Goal: Navigation & Orientation: Understand site structure

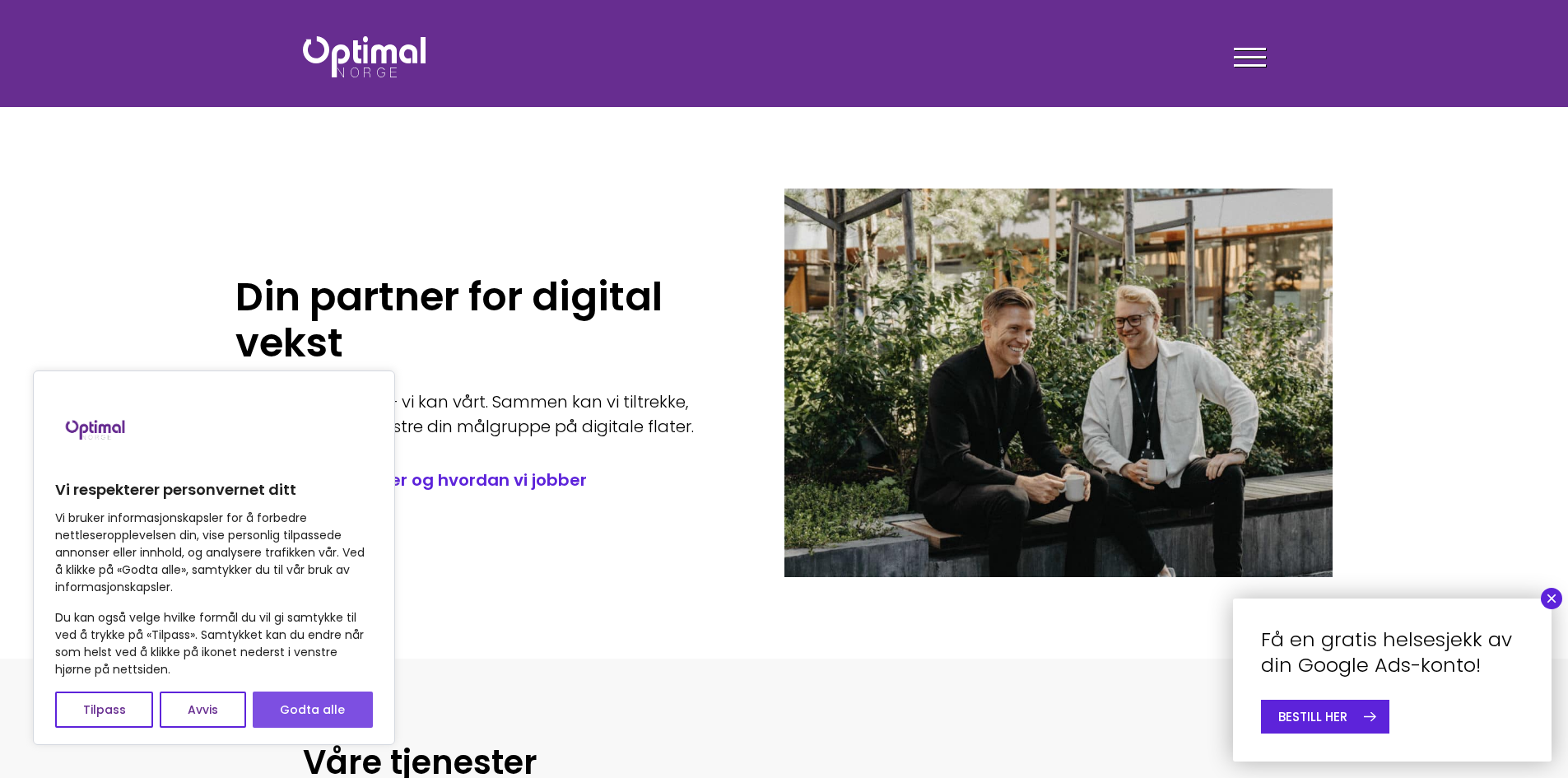
click at [305, 718] on button "Godta alle" at bounding box center [312, 709] width 120 height 36
checkbox input "true"
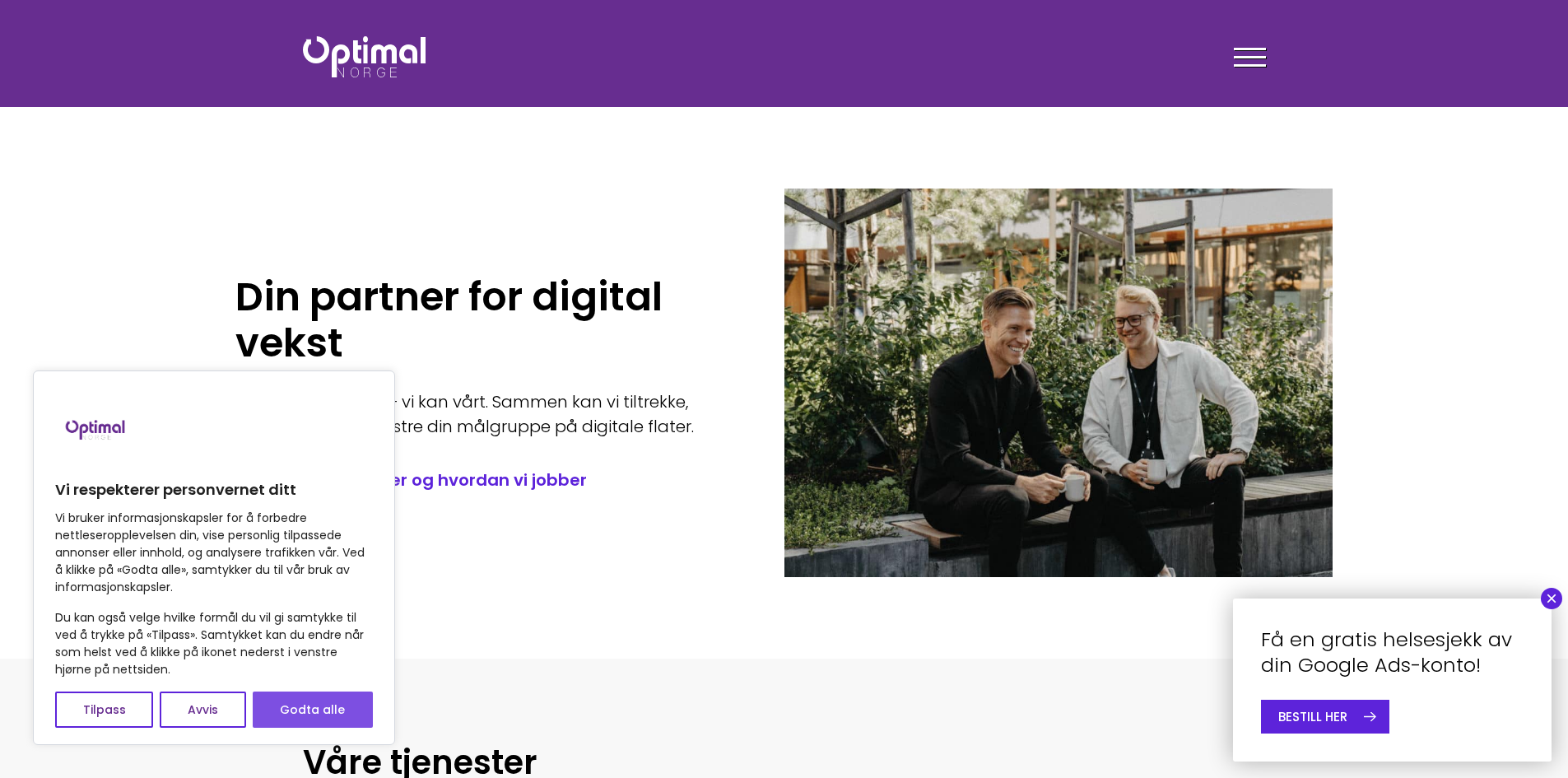
checkbox input "true"
